Goal: Information Seeking & Learning: Learn about a topic

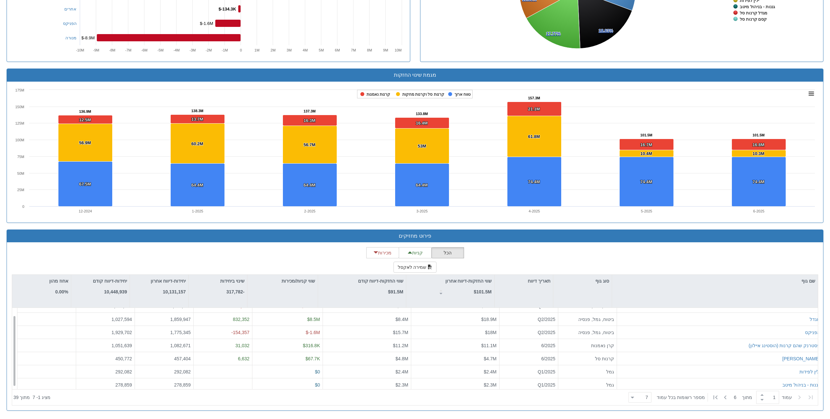
scroll to position [10, 0]
click at [491, 248] on icon at bounding box center [725, 398] width 2 height 4
click at [491, 248] on icon at bounding box center [725, 398] width 8 height 8
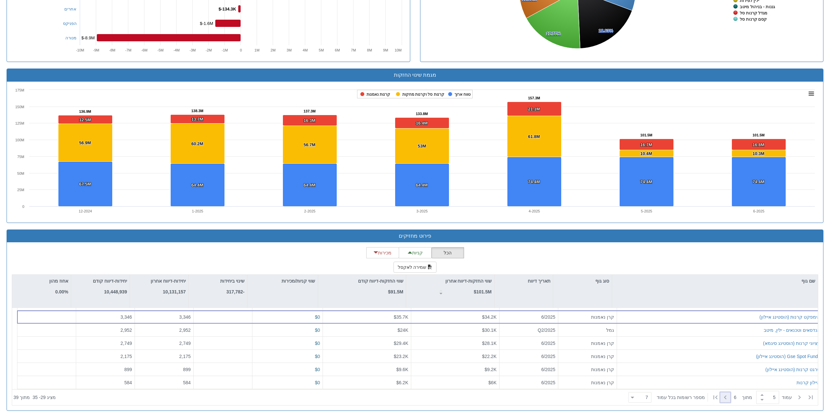
click at [491, 248] on icon at bounding box center [725, 398] width 8 height 8
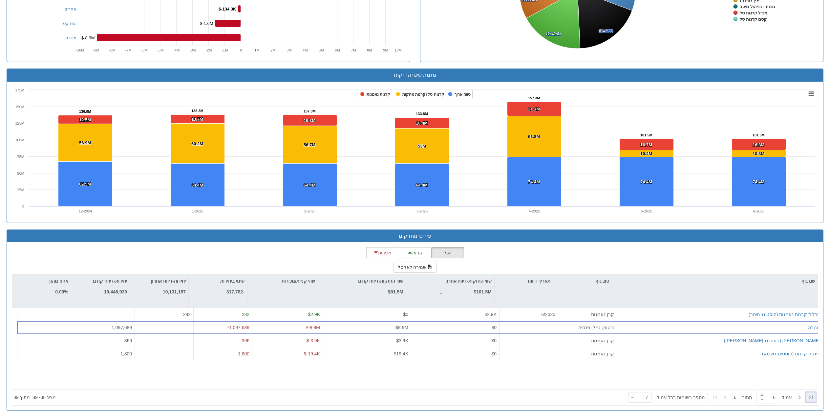
click at [491, 248] on icon at bounding box center [810, 398] width 4 height 4
type input "1"
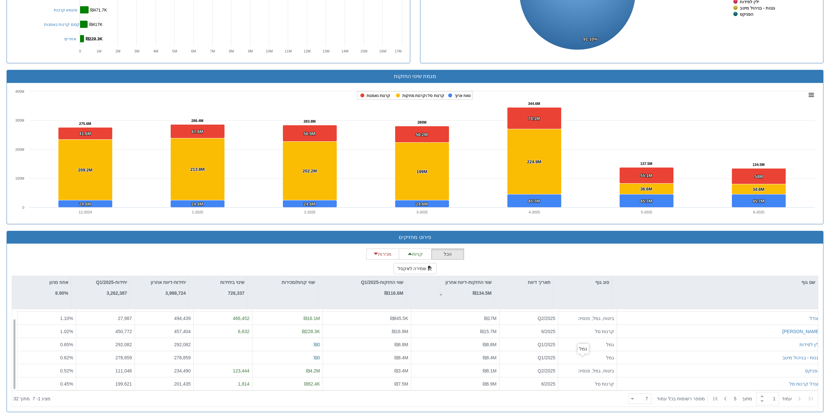
scroll to position [10, 0]
click at [728, 400] on icon at bounding box center [725, 399] width 8 height 8
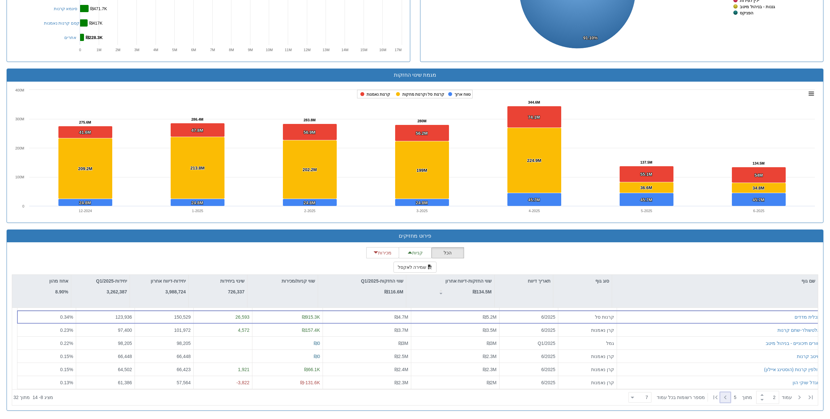
click at [727, 398] on icon at bounding box center [725, 398] width 8 height 8
click at [729, 397] on icon at bounding box center [725, 398] width 8 height 8
click at [811, 398] on icon at bounding box center [811, 398] width 8 height 8
type input "1"
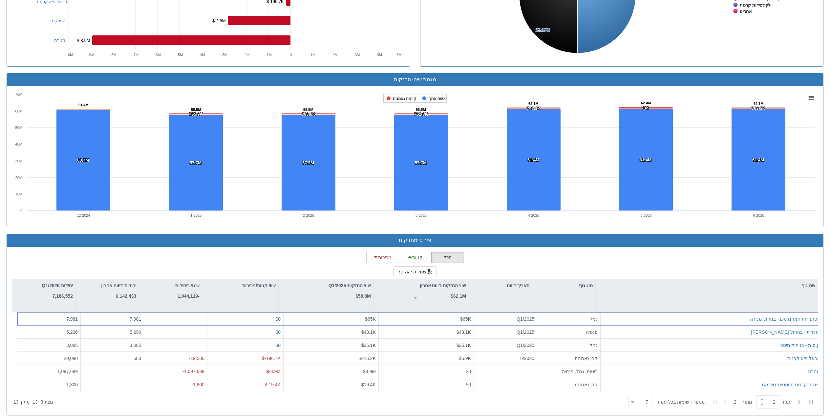
scroll to position [372, 0]
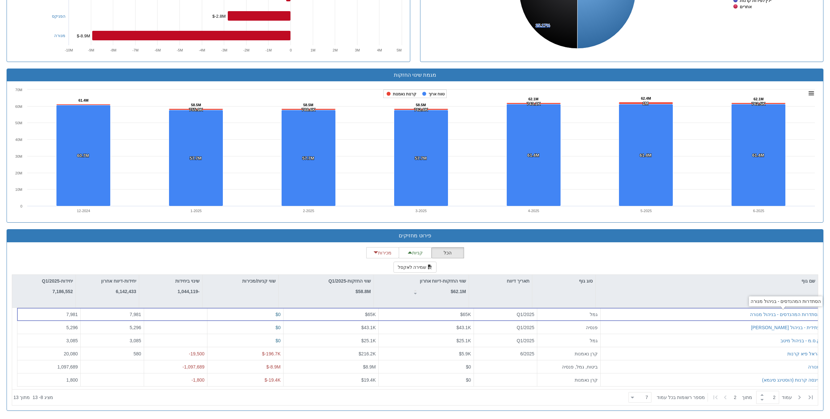
click at [802, 299] on div "הסתדרות המהנדסים - בניהול מנורה" at bounding box center [785, 302] width 73 height 10
click at [811, 398] on icon at bounding box center [811, 398] width 8 height 8
type input "1"
